Goal: Information Seeking & Learning: Check status

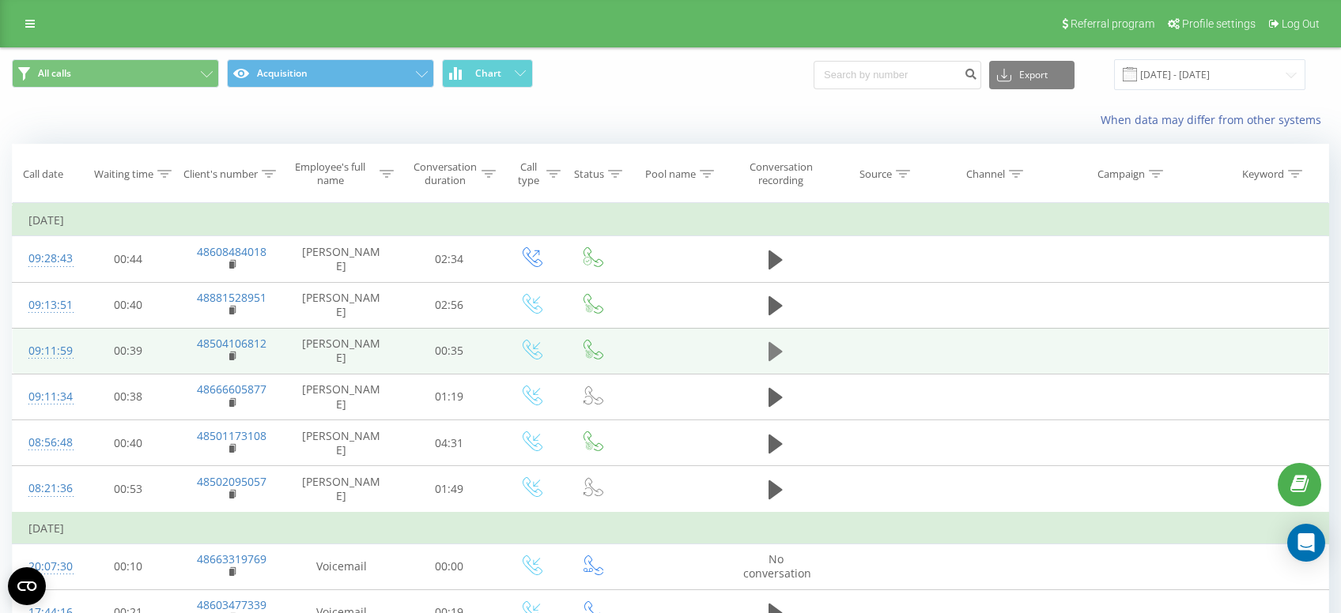
click at [777, 356] on icon at bounding box center [775, 351] width 14 height 19
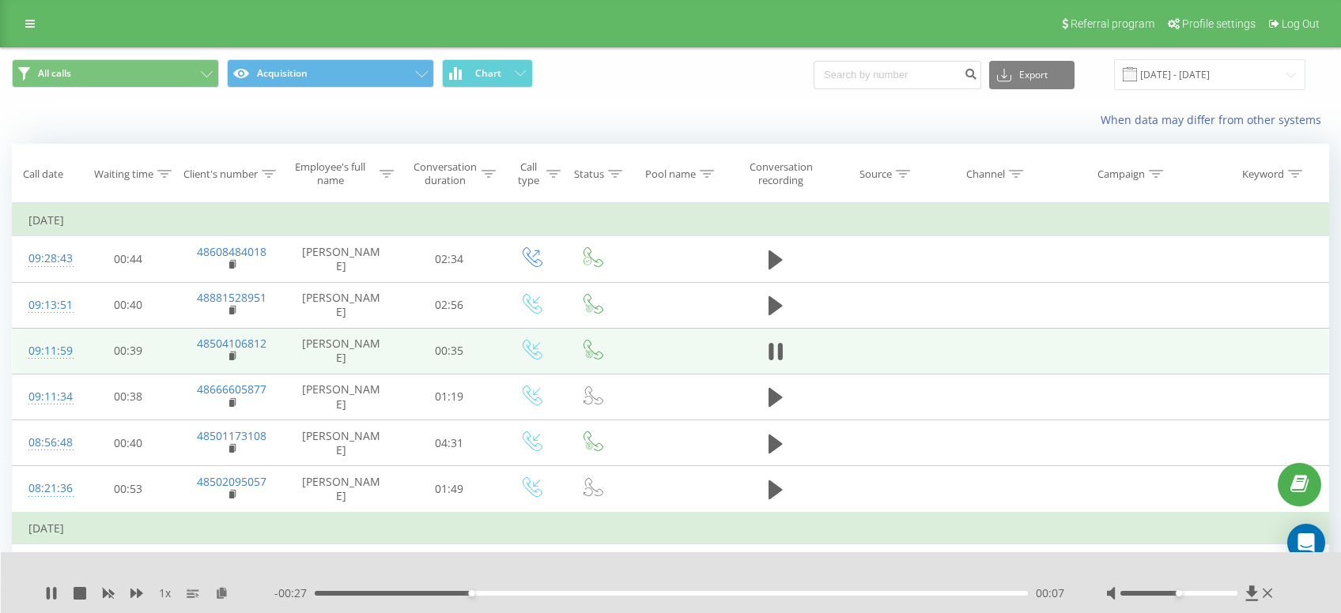
click at [777, 356] on icon at bounding box center [775, 352] width 14 height 22
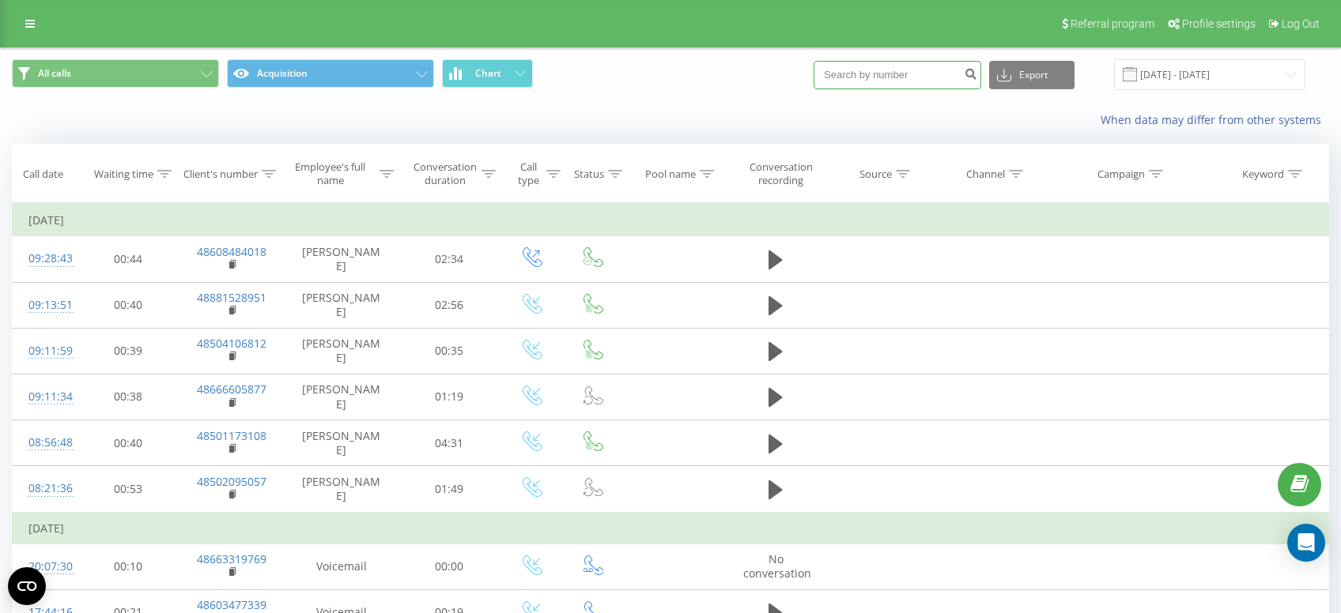
click at [919, 78] on input at bounding box center [897, 75] width 168 height 28
type input "721088364"
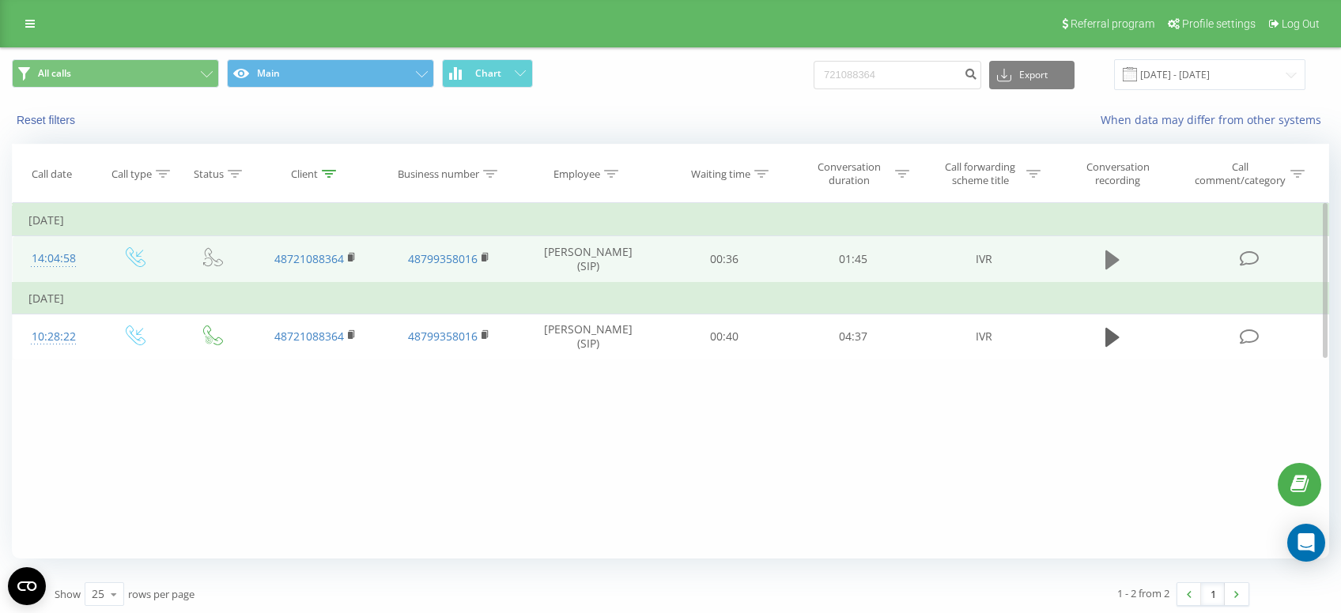
click at [1114, 251] on icon at bounding box center [1112, 260] width 14 height 22
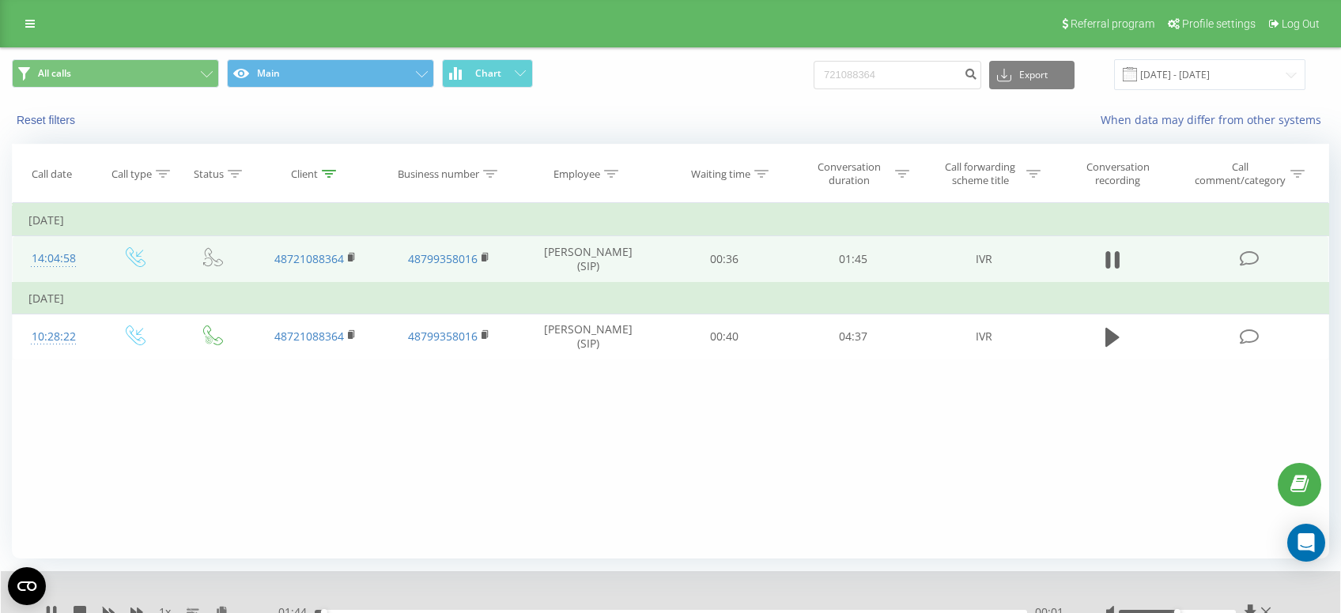
scroll to position [66, 0]
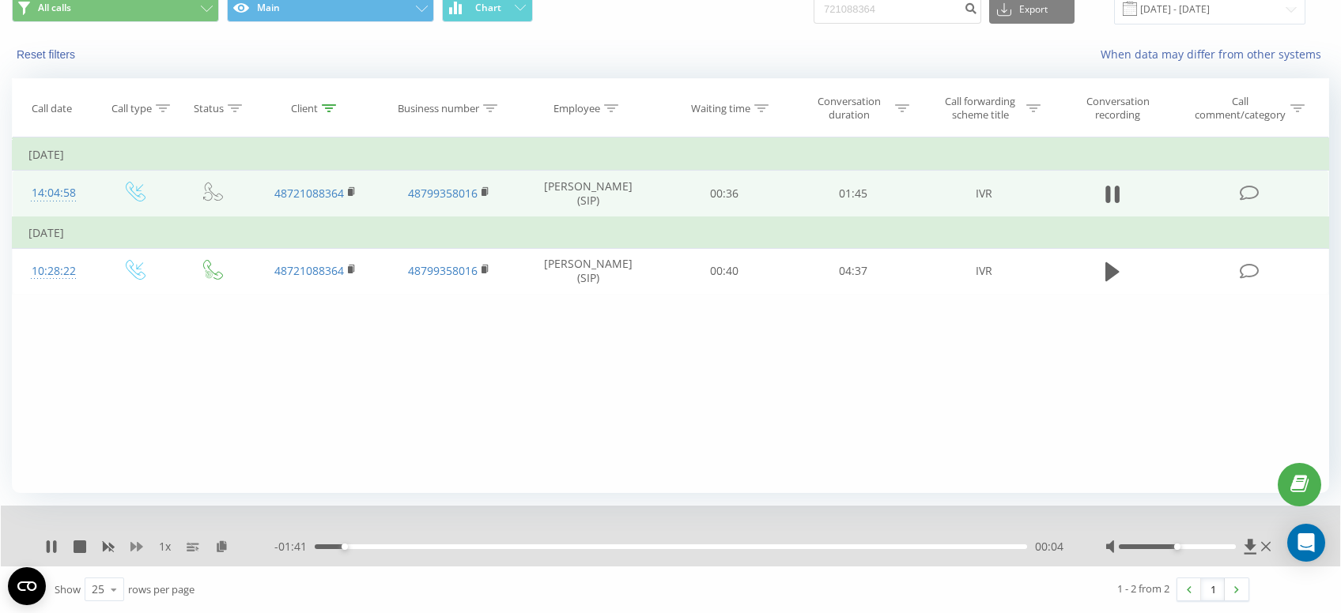
click at [140, 548] on icon at bounding box center [136, 546] width 13 height 9
click at [134, 549] on icon at bounding box center [136, 546] width 13 height 9
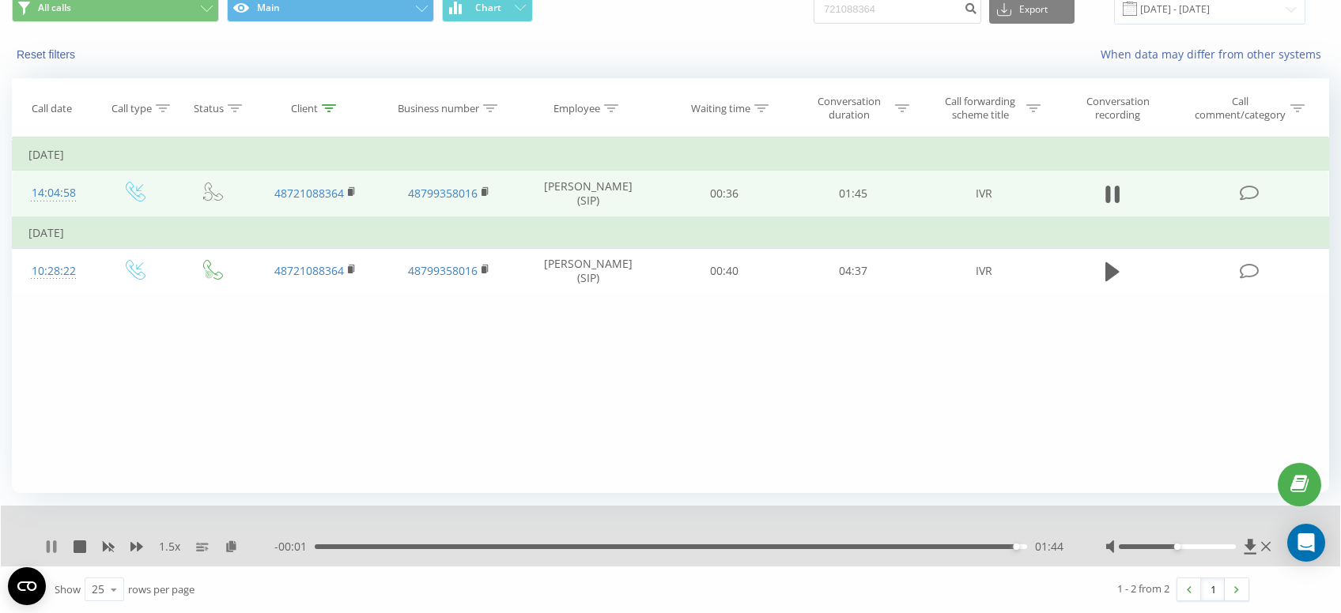
click at [49, 551] on icon at bounding box center [48, 547] width 3 height 13
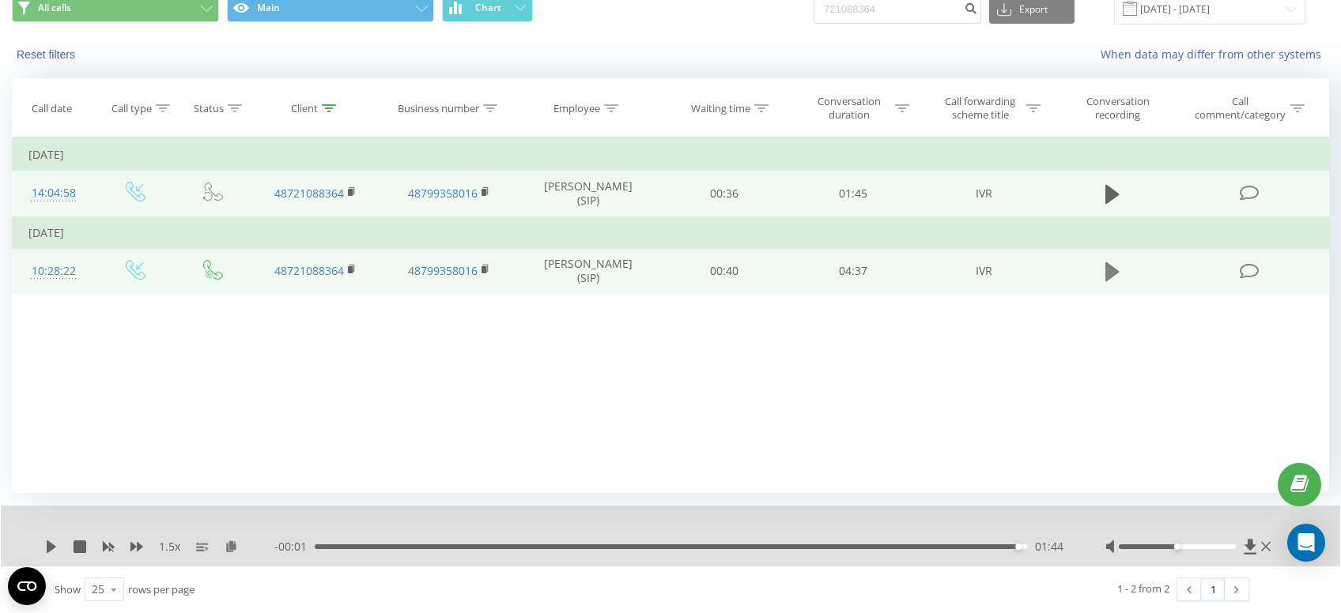
click at [1115, 276] on icon at bounding box center [1112, 271] width 14 height 19
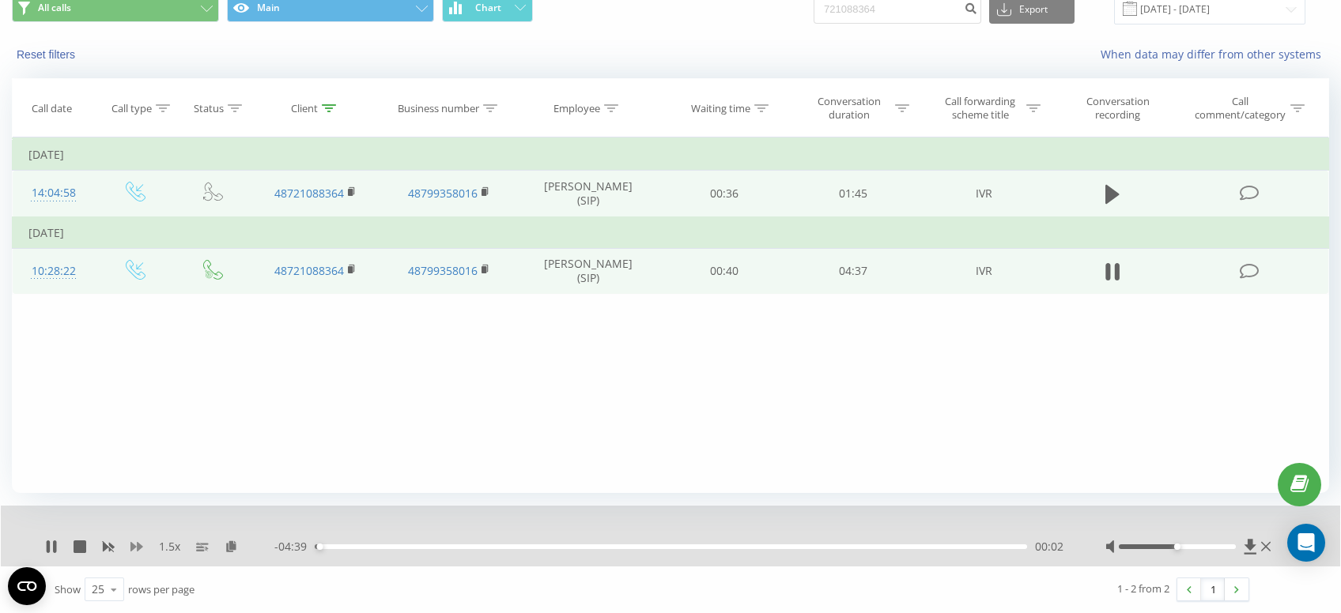
click at [141, 545] on icon at bounding box center [136, 547] width 13 height 13
click at [107, 552] on icon at bounding box center [108, 547] width 13 height 13
click at [141, 549] on icon at bounding box center [136, 546] width 13 height 9
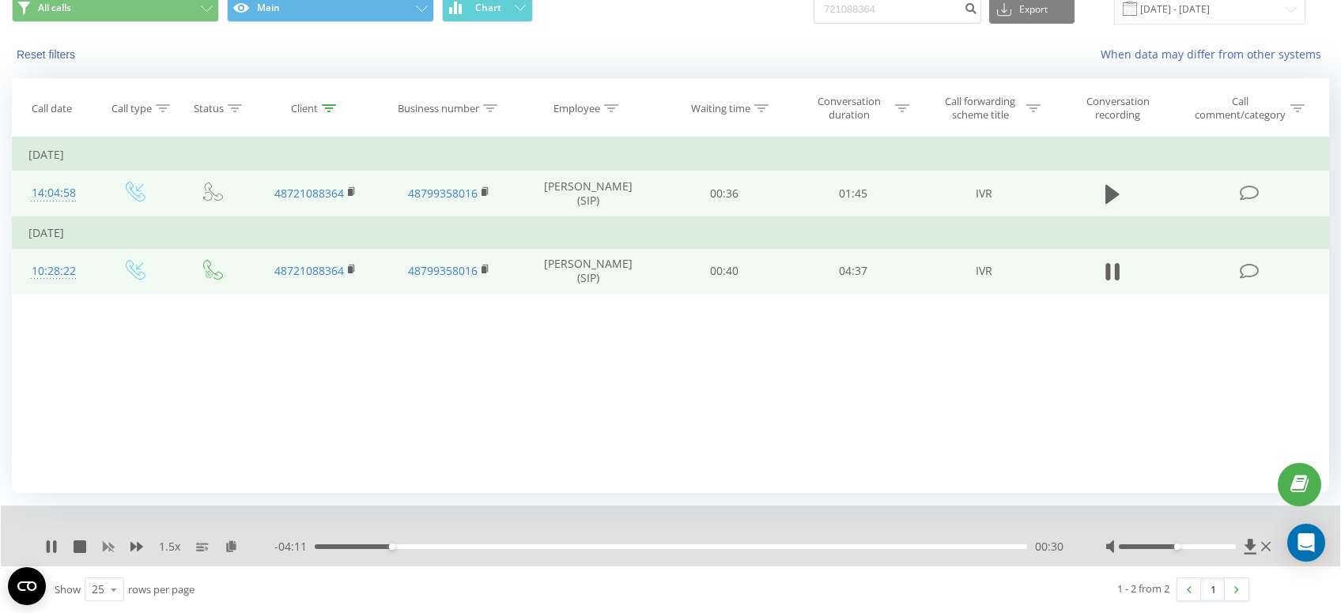
click at [108, 549] on icon at bounding box center [109, 547] width 12 height 9
click at [59, 551] on div "1 x" at bounding box center [159, 547] width 229 height 16
click at [55, 551] on icon at bounding box center [54, 547] width 3 height 13
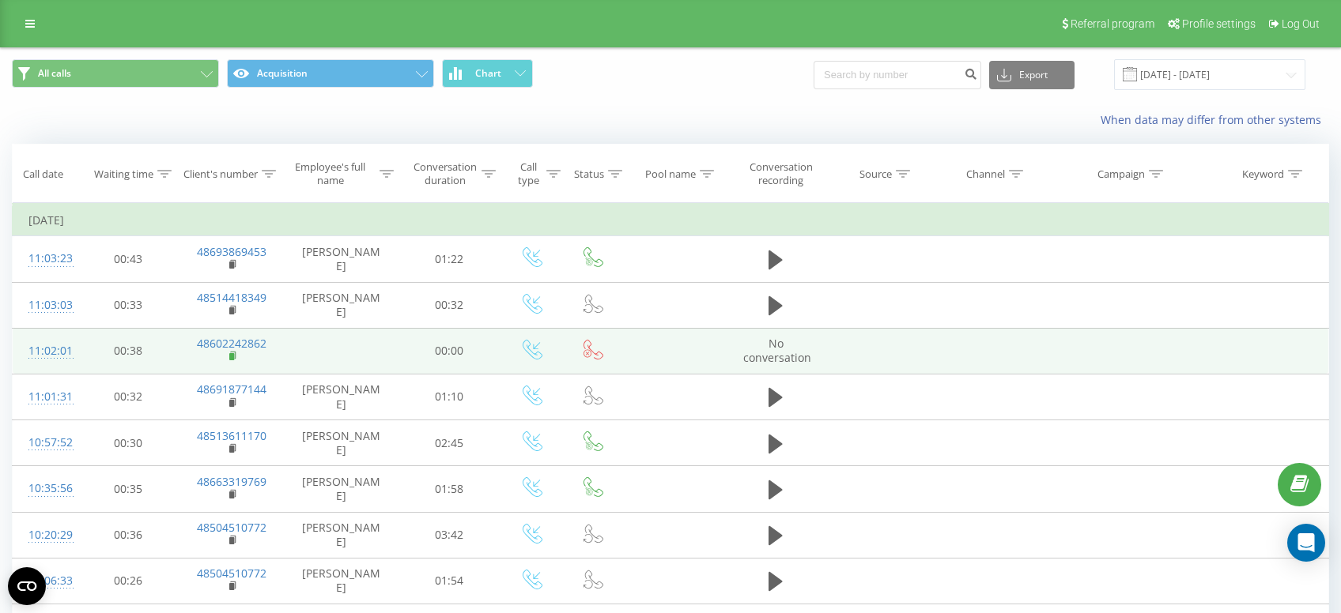
click at [233, 357] on rect at bounding box center [231, 356] width 5 height 7
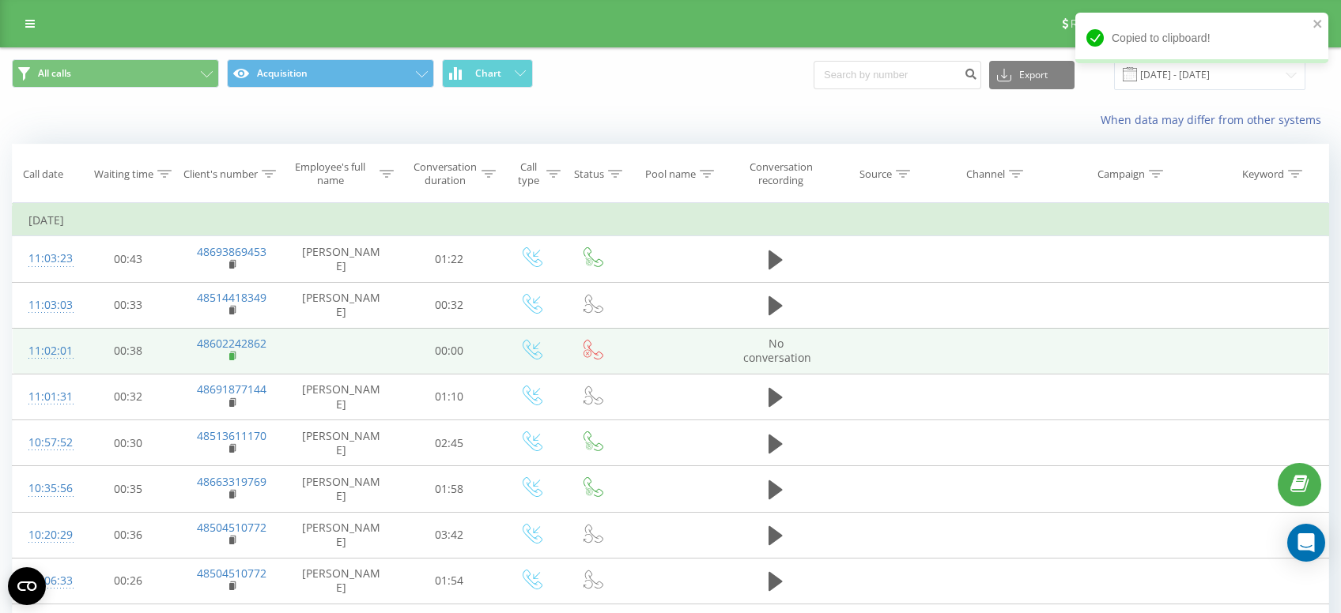
click at [232, 355] on rect at bounding box center [231, 356] width 5 height 7
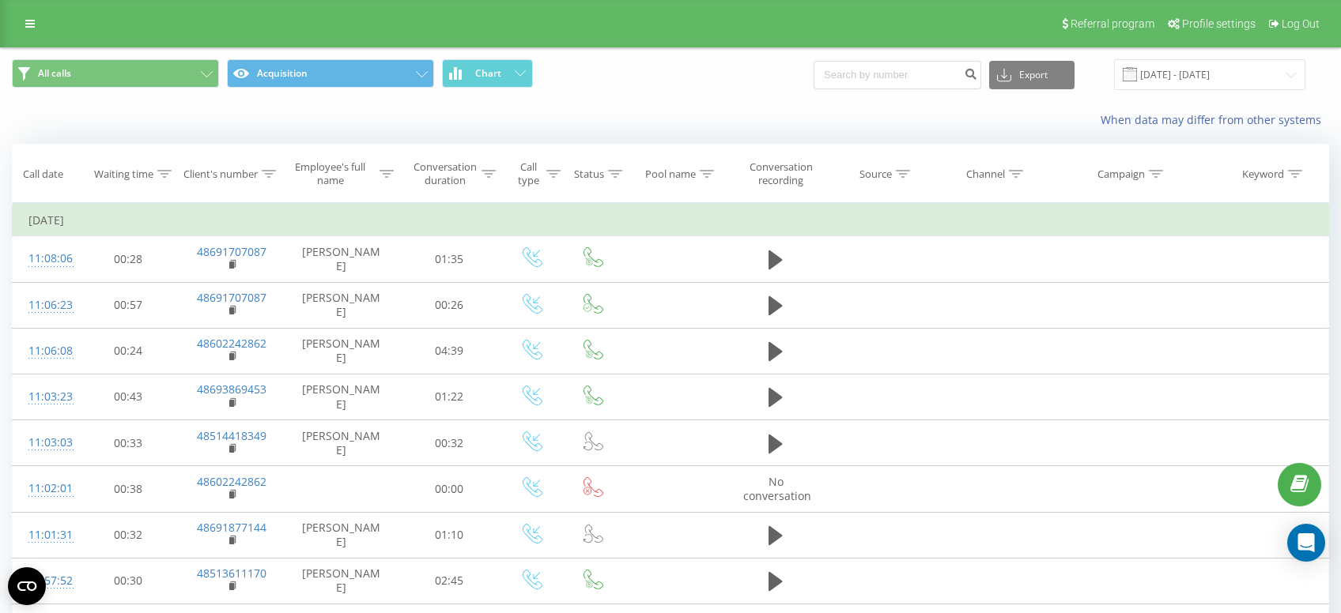
click at [623, 79] on span "All calls Acquisition Chart" at bounding box center [335, 74] width 647 height 31
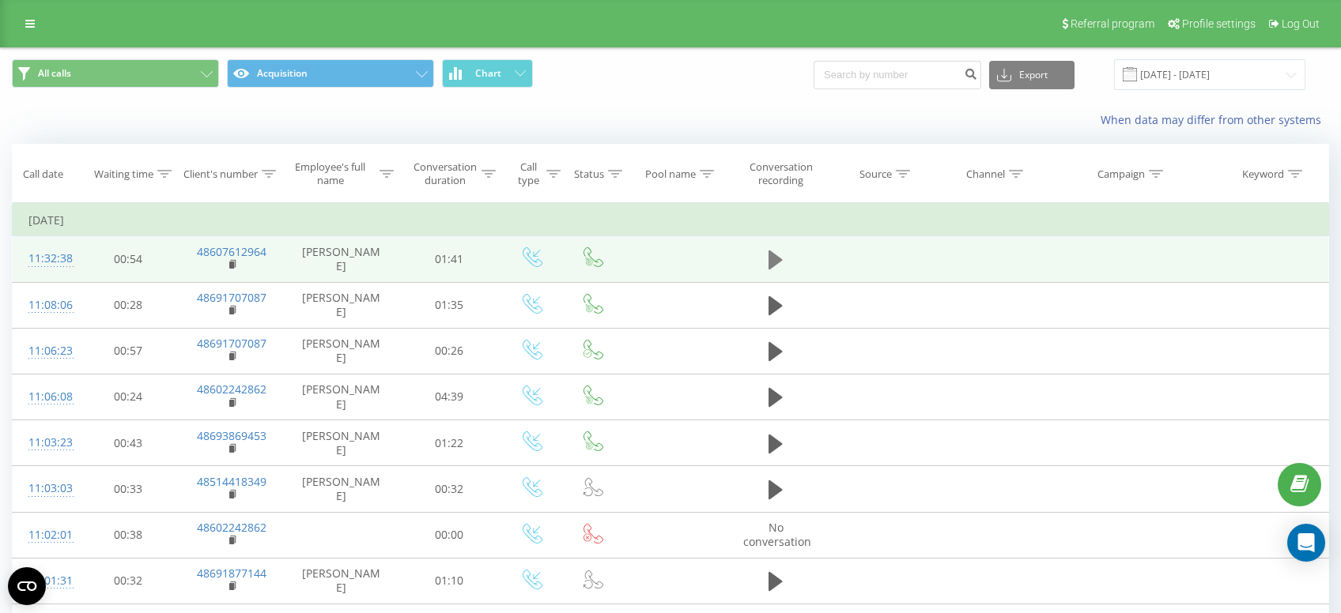
click at [783, 259] on icon at bounding box center [775, 260] width 14 height 22
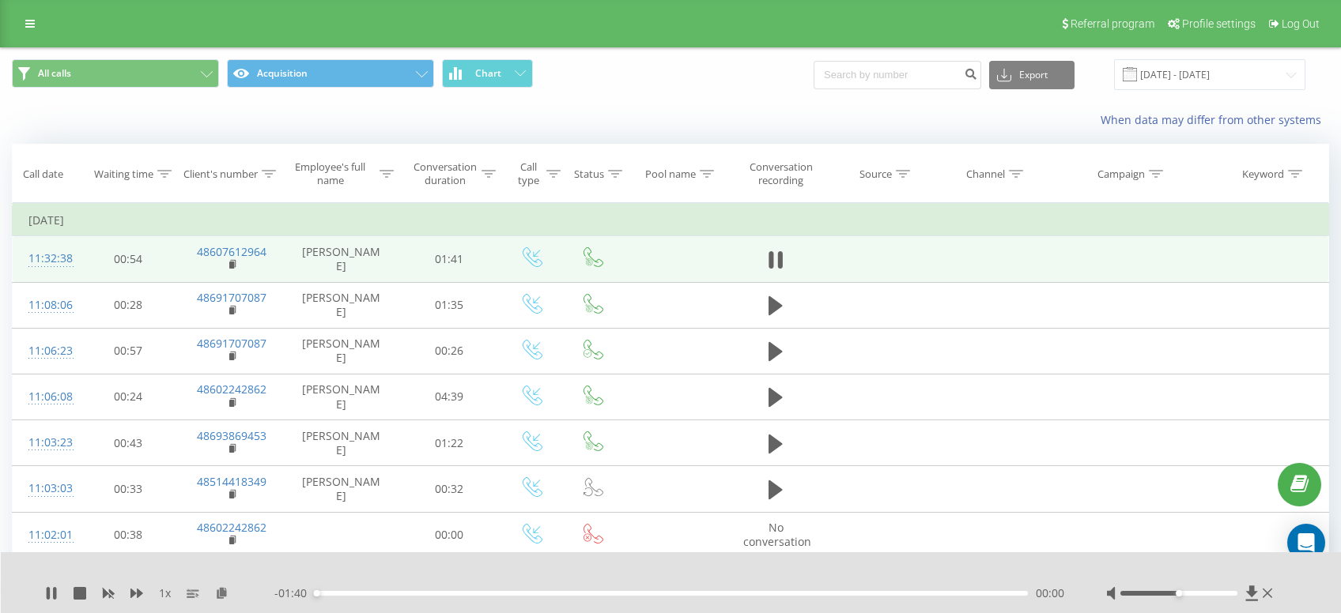
click at [783, 259] on icon at bounding box center [780, 259] width 5 height 17
click at [783, 259] on icon at bounding box center [775, 260] width 14 height 22
click at [783, 259] on icon at bounding box center [780, 259] width 5 height 17
click at [727, 78] on div "All calls Acquisition Chart Export .csv .xls .xlsx 19.08.2025 - 20.08.2025" at bounding box center [670, 74] width 1317 height 31
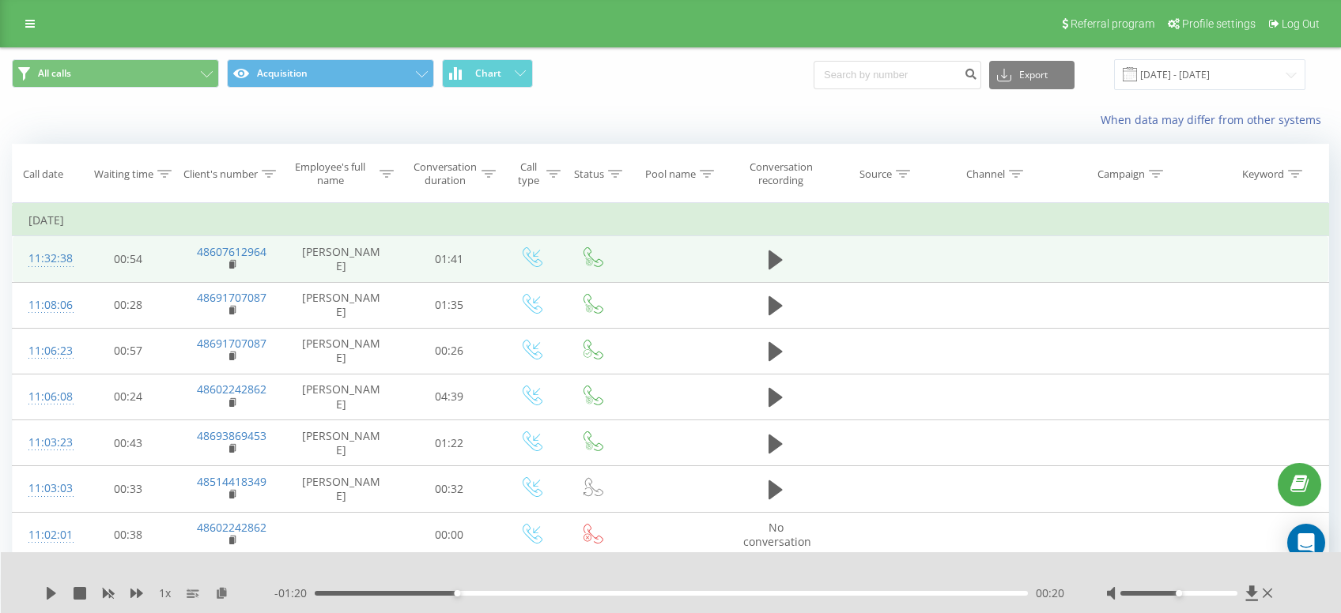
click at [624, 116] on div "When data may differ from other systems" at bounding box center [921, 120] width 837 height 16
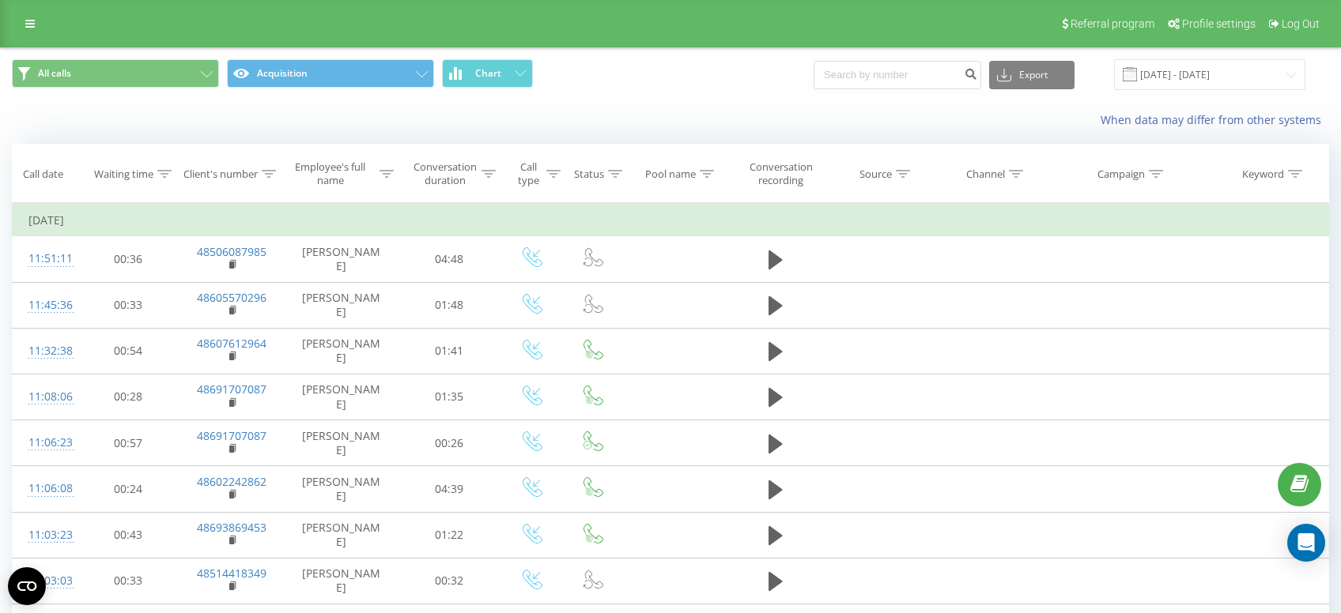
click at [856, 99] on div "All calls Acquisition Chart Export .csv .xls .xlsx [DATE] - [DATE]" at bounding box center [670, 74] width 1339 height 53
click at [861, 63] on input at bounding box center [897, 75] width 168 height 28
click at [798, 97] on div "All calls Acquisition Chart Export .csv .xls .xlsx 19.08.2025 - 20.08.2025" at bounding box center [670, 74] width 1339 height 53
click at [768, 123] on div "When data may differ from other systems" at bounding box center [921, 120] width 837 height 16
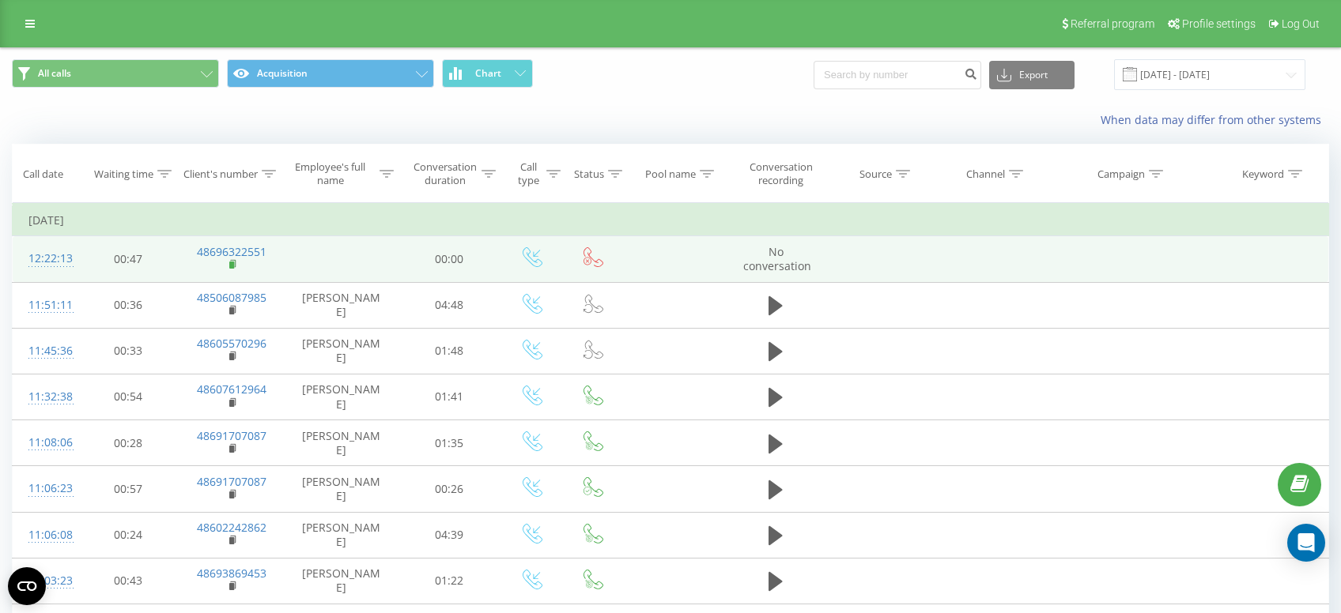
click at [233, 266] on rect at bounding box center [231, 265] width 5 height 7
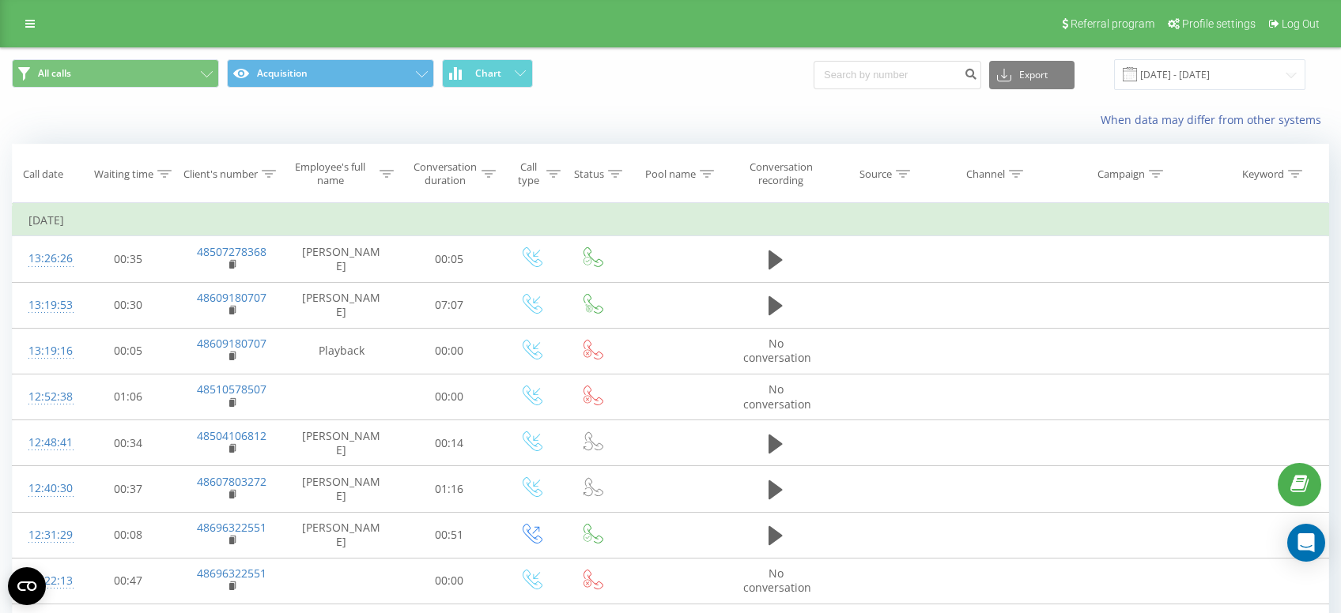
click at [330, 28] on div "Referral program Profile settings Log Out" at bounding box center [670, 23] width 1341 height 47
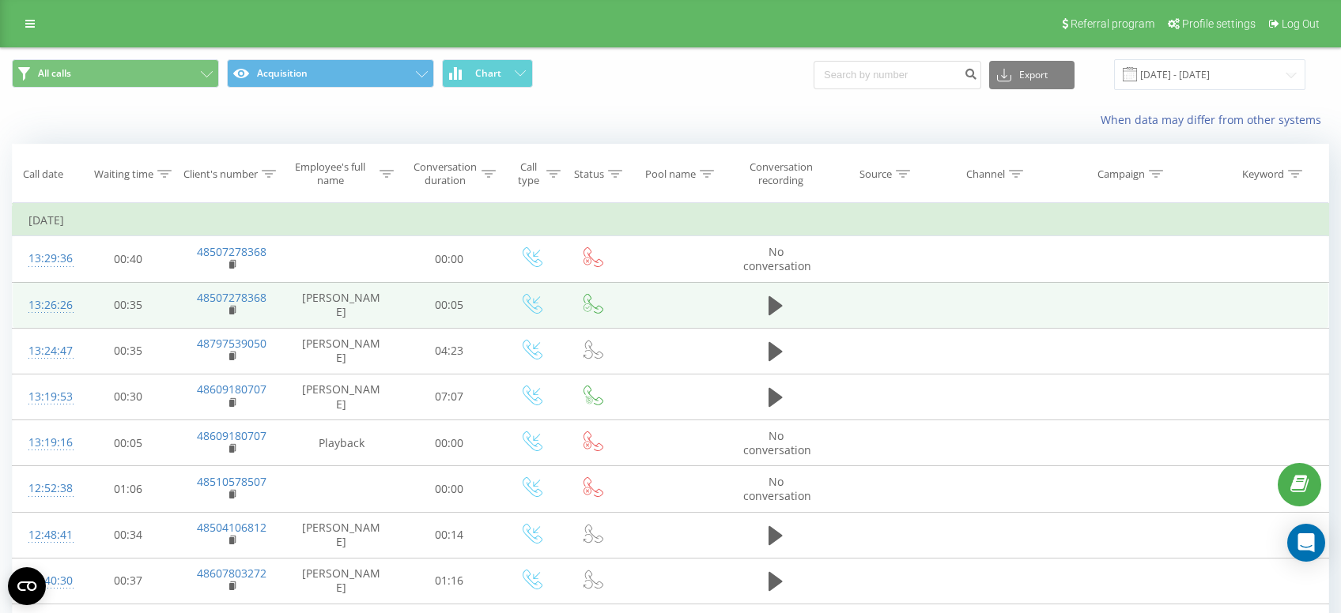
click at [229, 310] on td "48507278368" at bounding box center [232, 305] width 106 height 46
click at [231, 311] on rect at bounding box center [231, 311] width 5 height 7
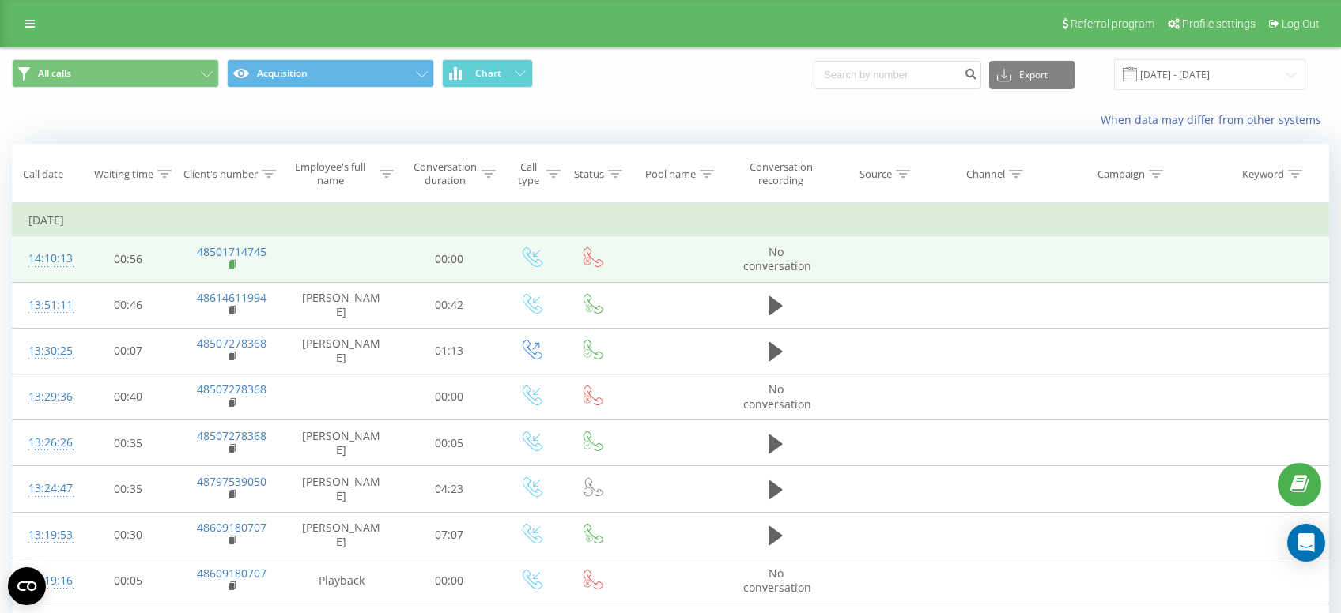
click at [234, 266] on rect at bounding box center [231, 265] width 5 height 7
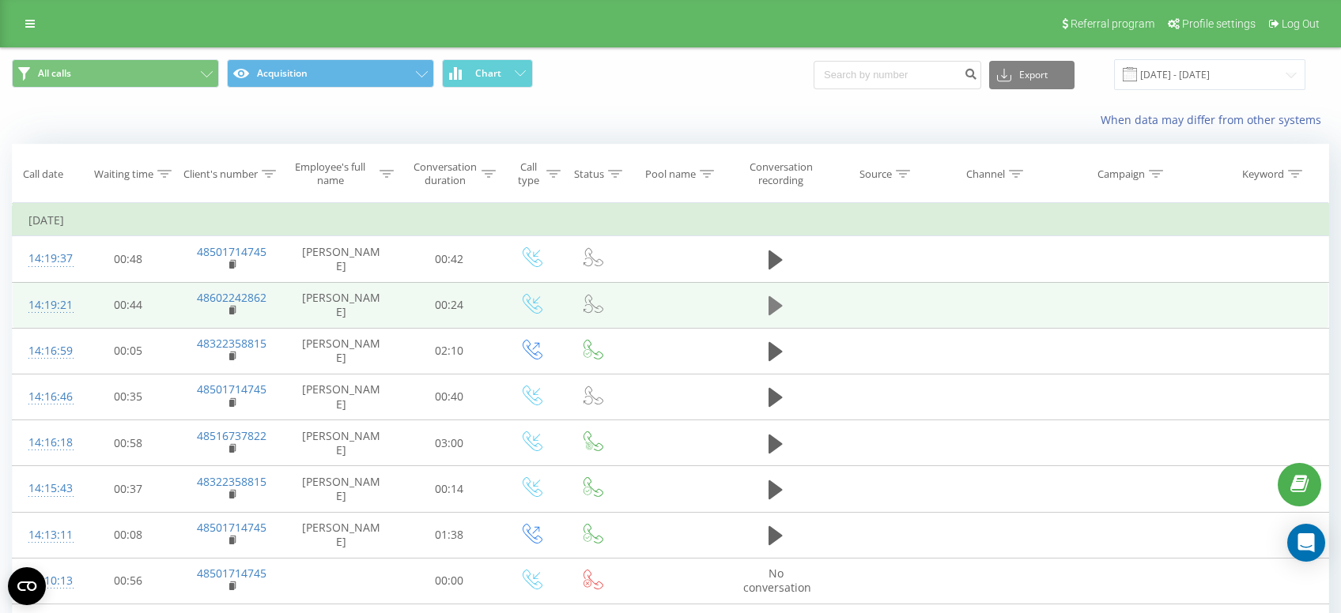
click at [782, 313] on icon at bounding box center [775, 306] width 14 height 22
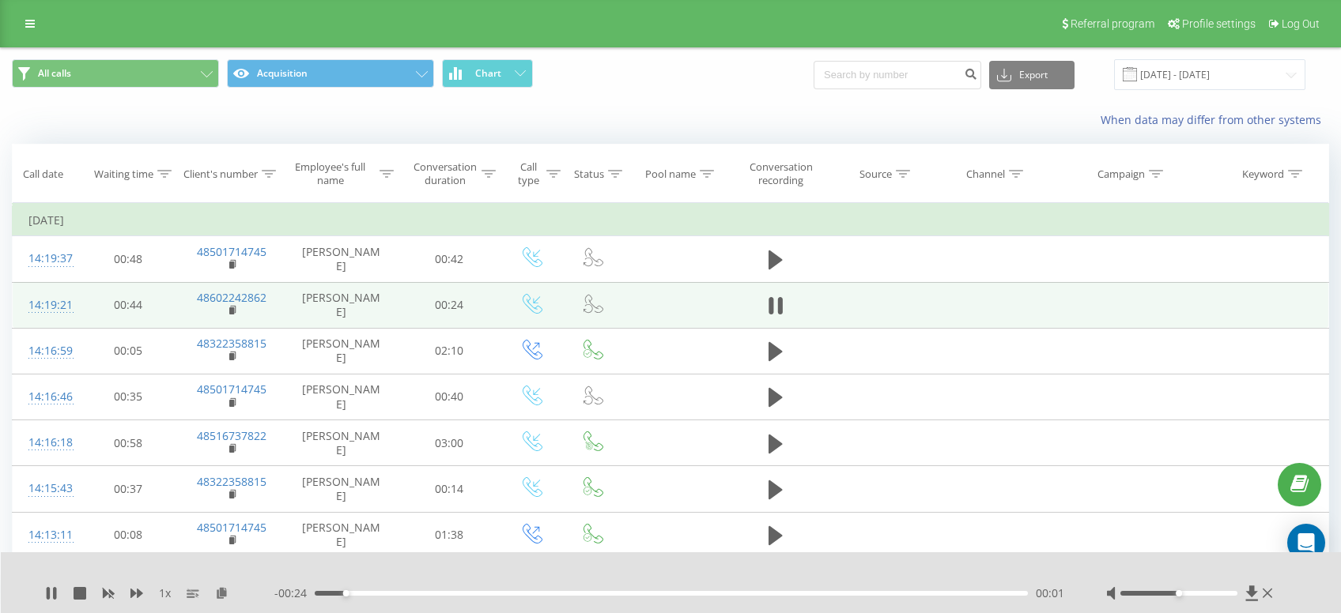
click at [782, 313] on icon at bounding box center [780, 305] width 5 height 17
click at [233, 310] on rect at bounding box center [231, 311] width 5 height 7
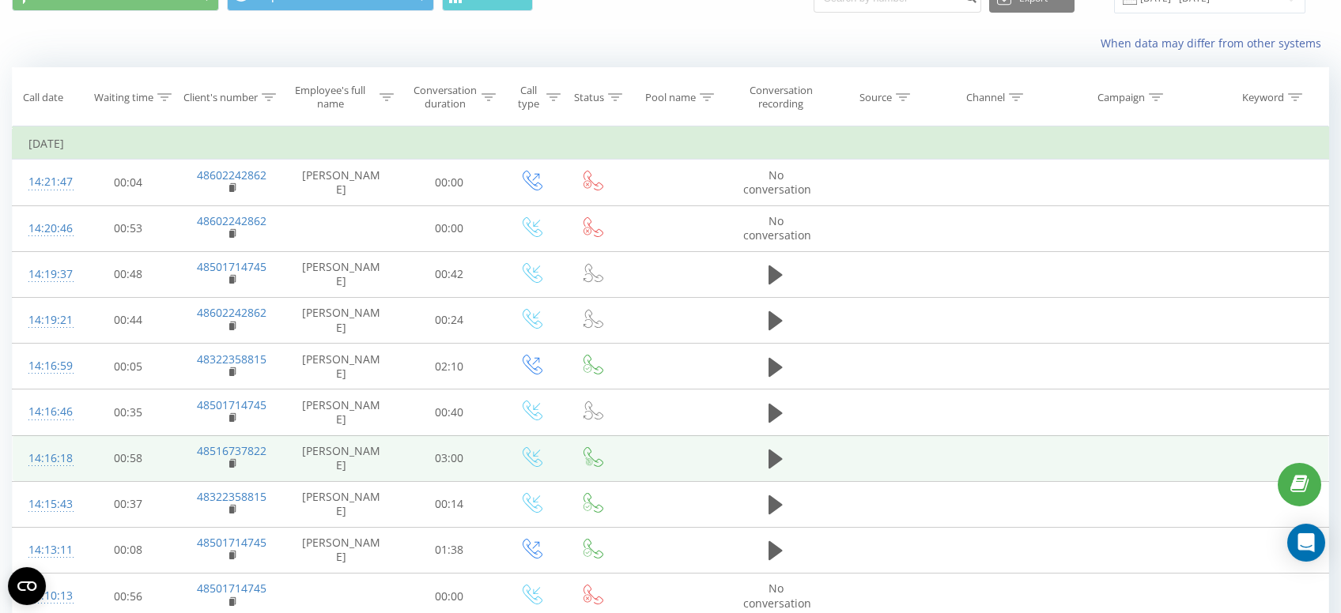
scroll to position [84, 0]
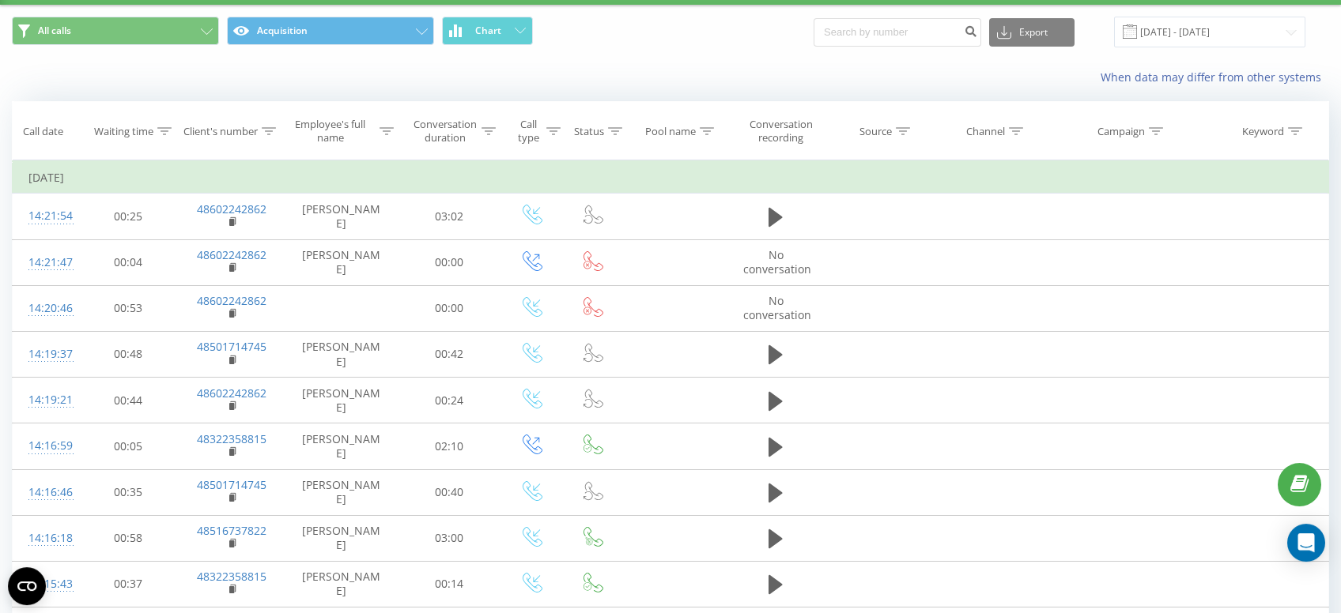
scroll to position [84, 0]
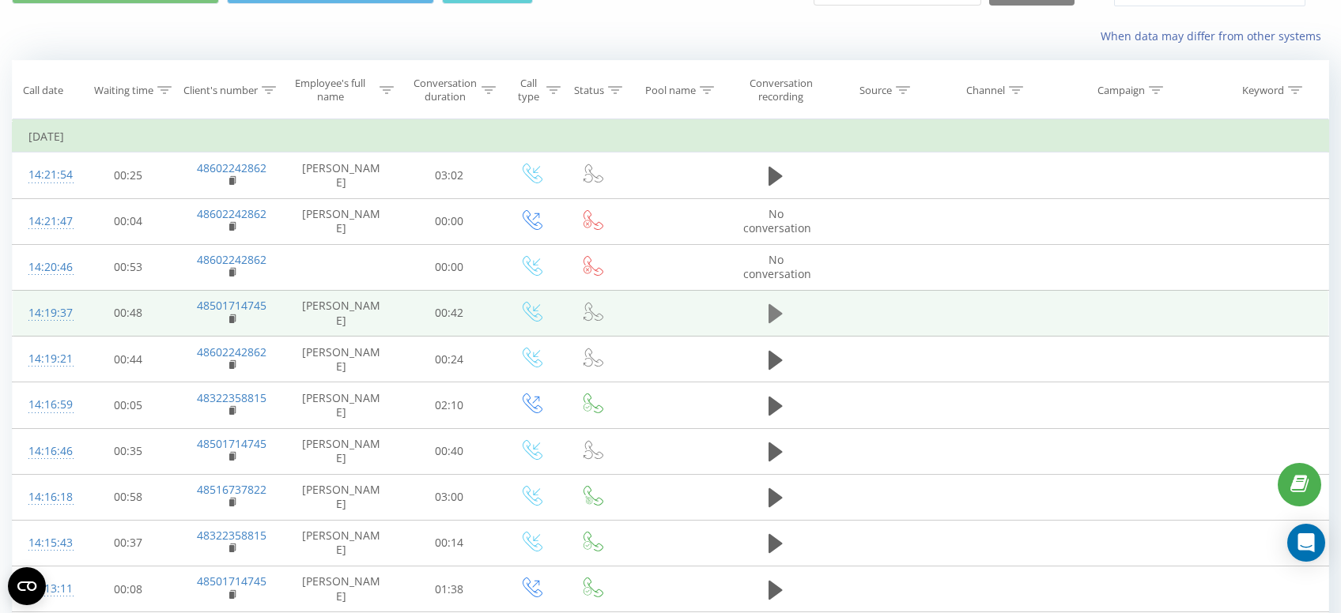
click at [783, 312] on icon at bounding box center [775, 314] width 14 height 22
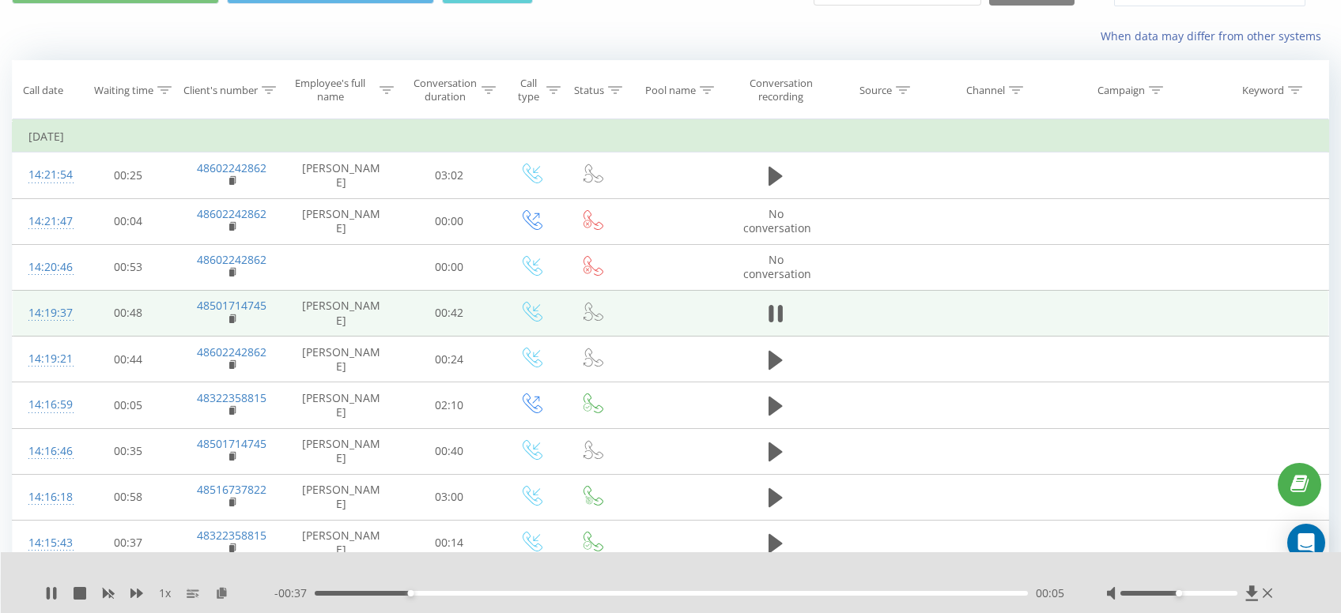
click at [783, 312] on icon at bounding box center [780, 313] width 5 height 17
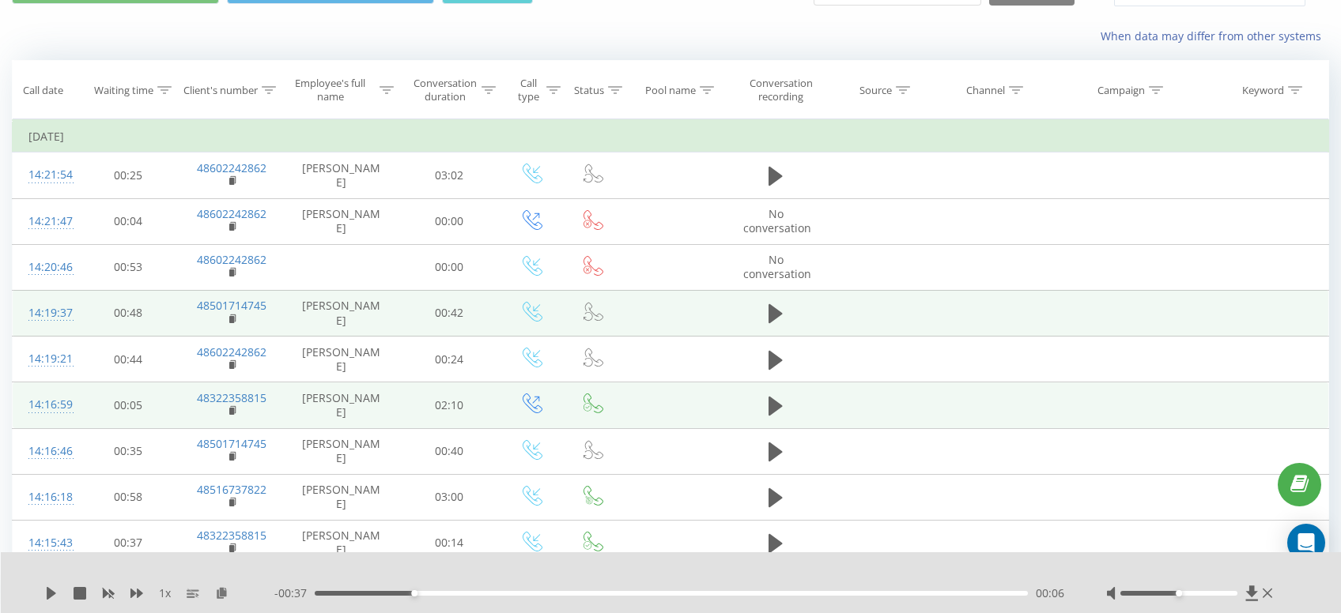
click at [763, 401] on td at bounding box center [775, 406] width 97 height 46
click at [764, 400] on button at bounding box center [776, 406] width 24 height 24
click at [776, 410] on icon at bounding box center [775, 406] width 14 height 22
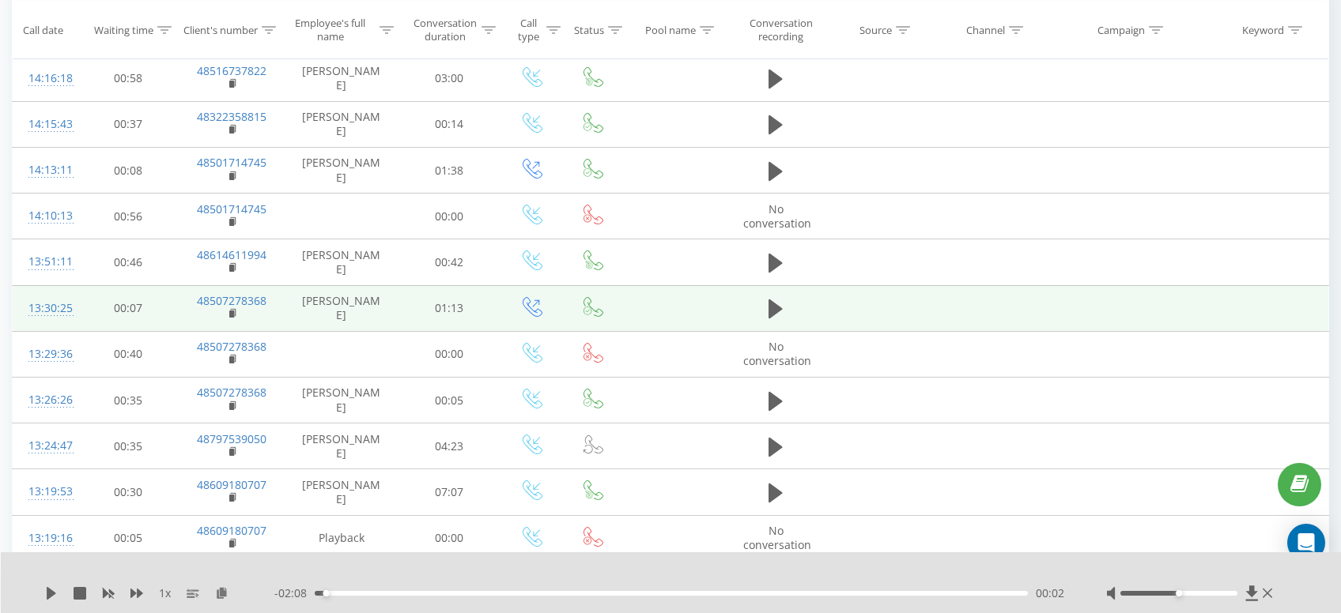
scroll to position [0, 0]
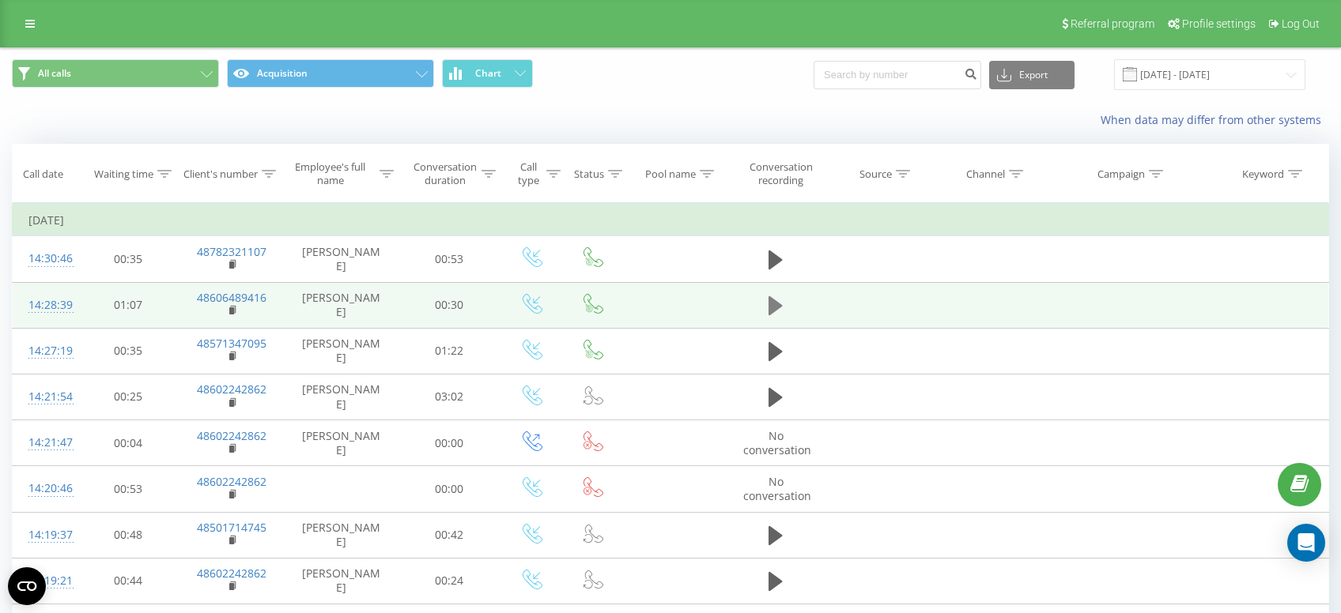
click at [774, 306] on icon at bounding box center [775, 305] width 14 height 19
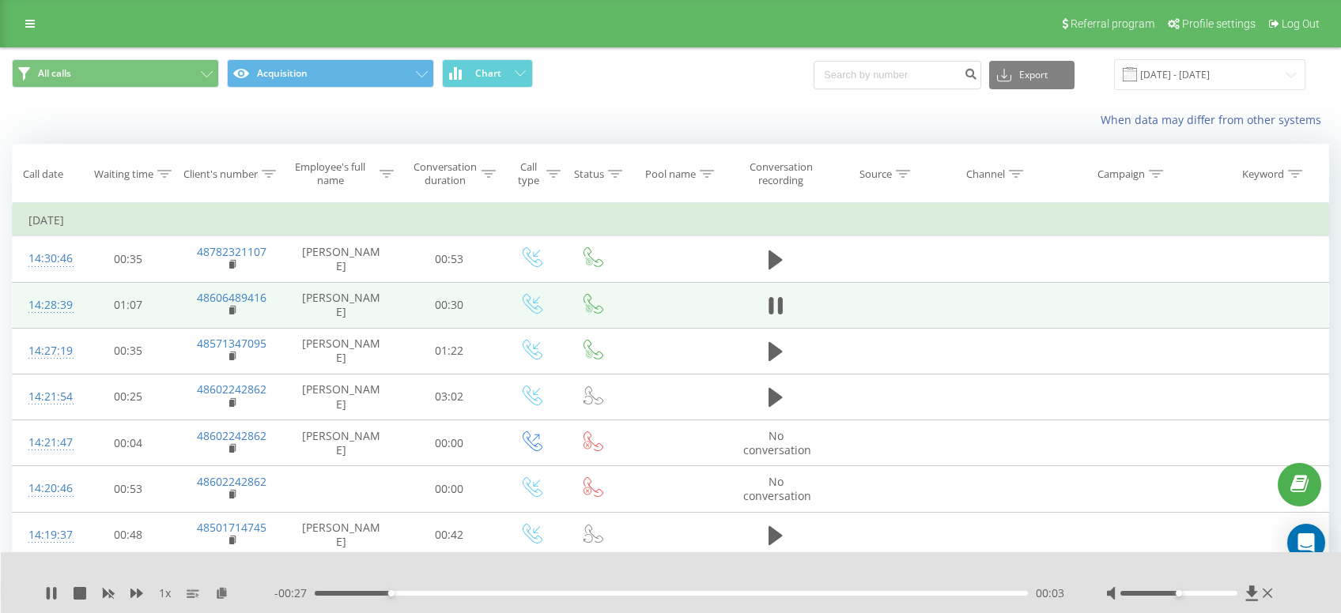
click at [774, 306] on icon at bounding box center [775, 306] width 14 height 22
click at [233, 314] on rect at bounding box center [231, 311] width 5 height 7
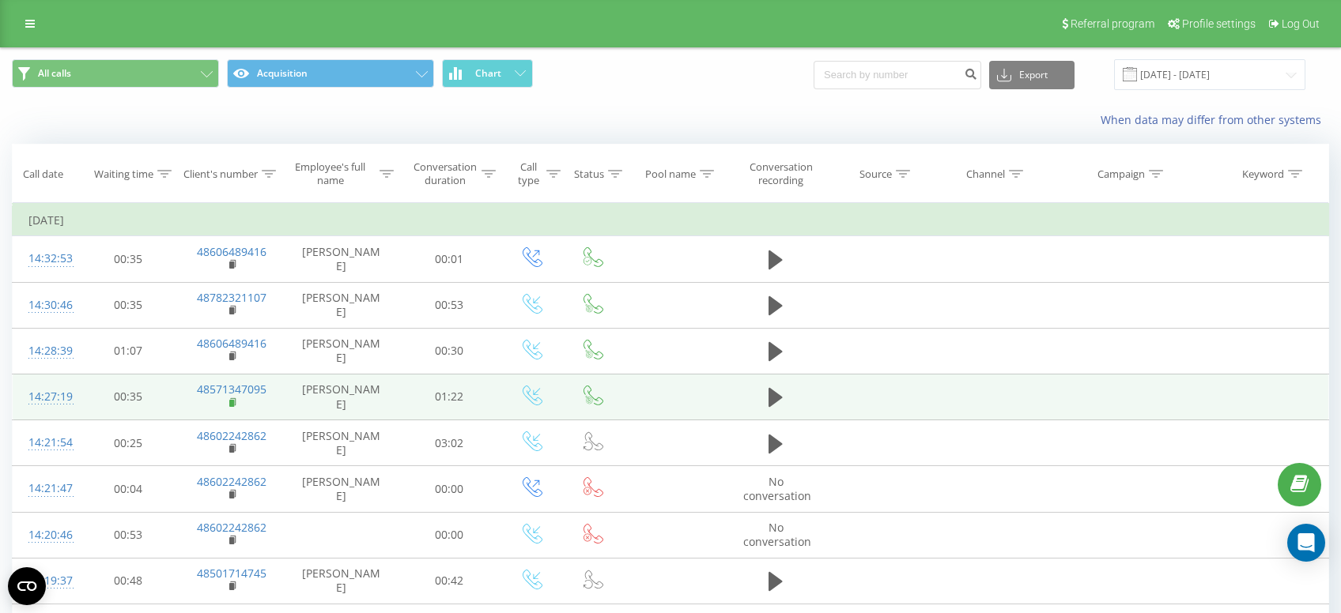
click at [231, 405] on rect at bounding box center [231, 403] width 5 height 7
